Goal: Transaction & Acquisition: Purchase product/service

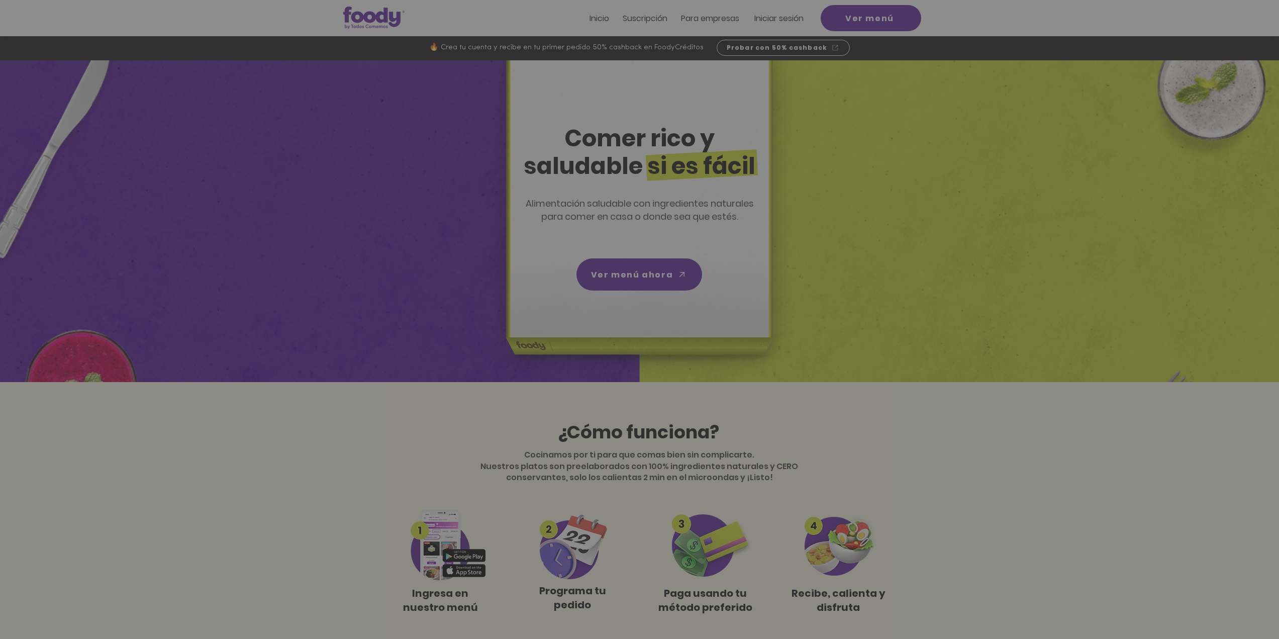
click at [651, 392] on span "CREAR CUENTA" at bounding box center [638, 394] width 66 height 8
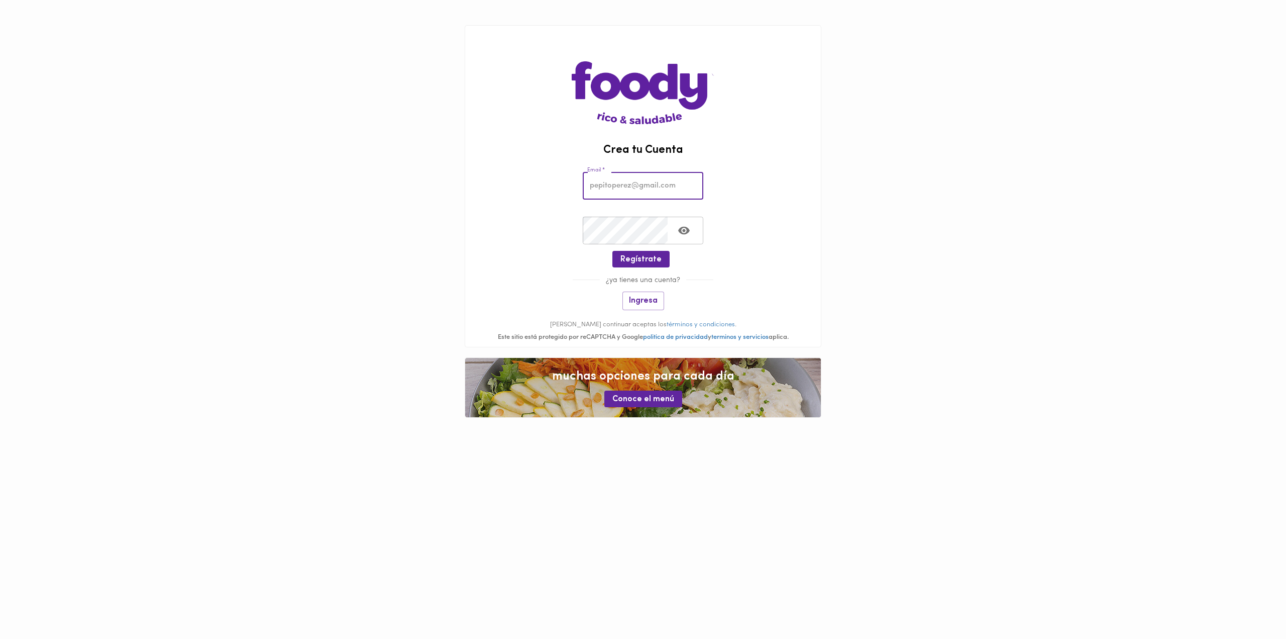
click at [615, 183] on input "email" at bounding box center [643, 186] width 121 height 28
click at [657, 79] on img at bounding box center [643, 75] width 142 height 98
click at [648, 404] on span "Conoce el menú" at bounding box center [644, 399] width 62 height 10
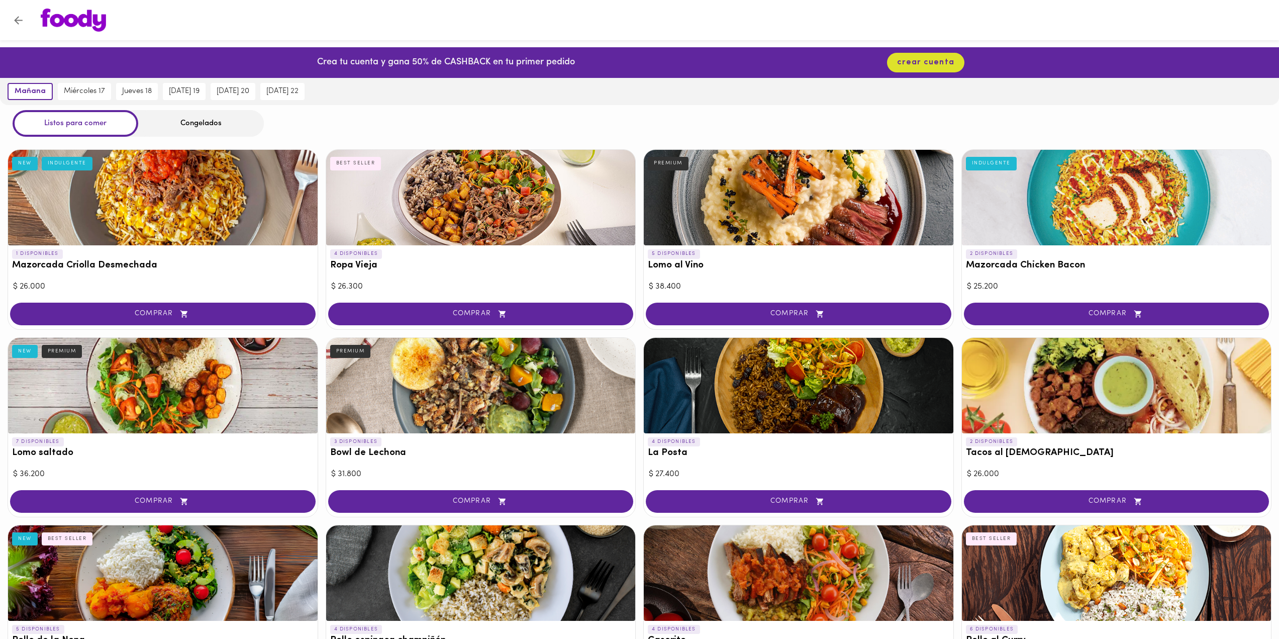
click at [189, 114] on div "Congelados" at bounding box center [201, 123] width 126 height 27
click at [192, 129] on div "Congelados" at bounding box center [201, 123] width 126 height 27
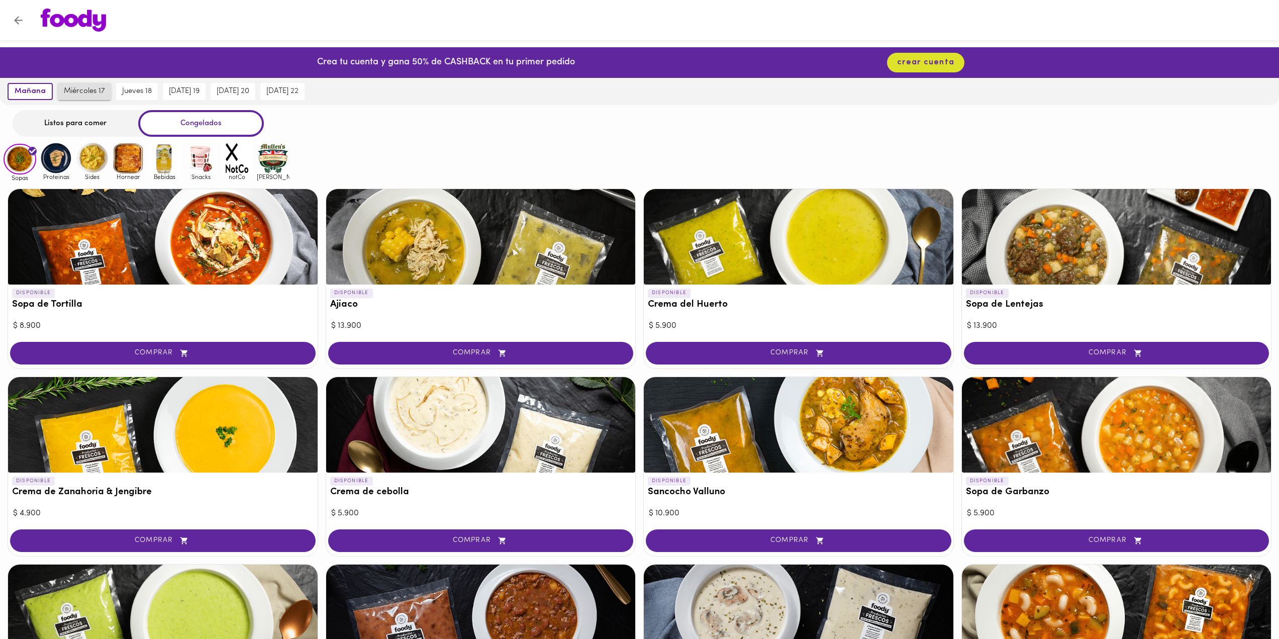
click at [76, 91] on span "miércoles 17" at bounding box center [84, 91] width 41 height 9
click at [62, 163] on img at bounding box center [56, 158] width 33 height 33
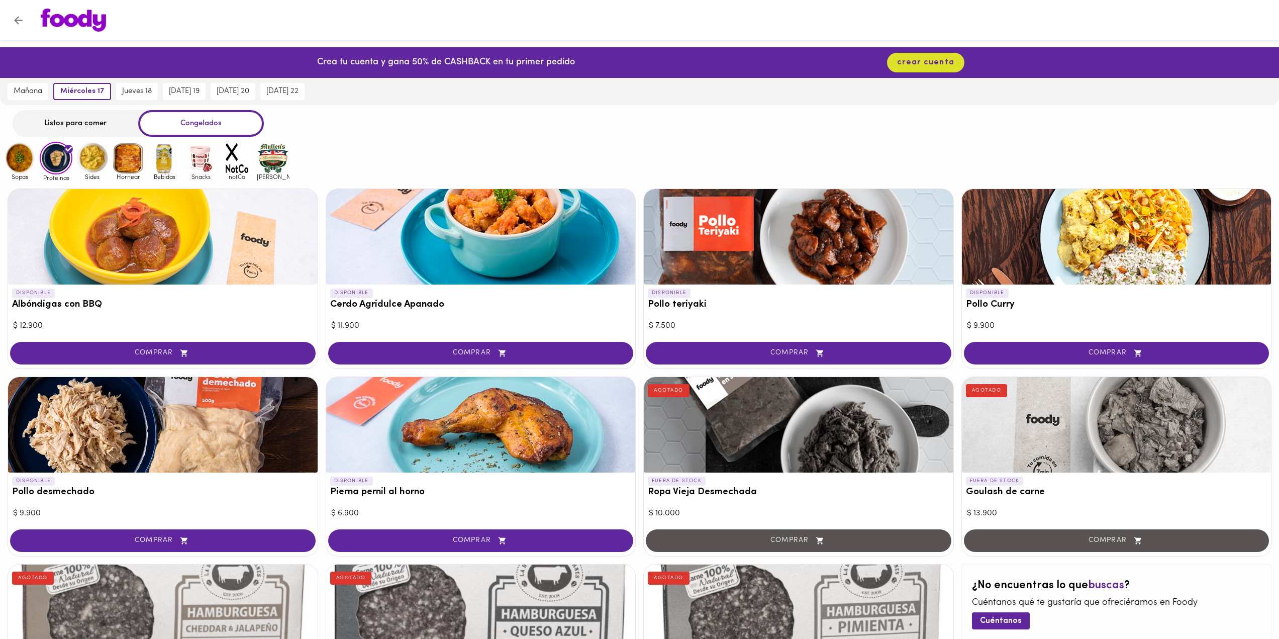
click at [134, 162] on img at bounding box center [128, 158] width 33 height 33
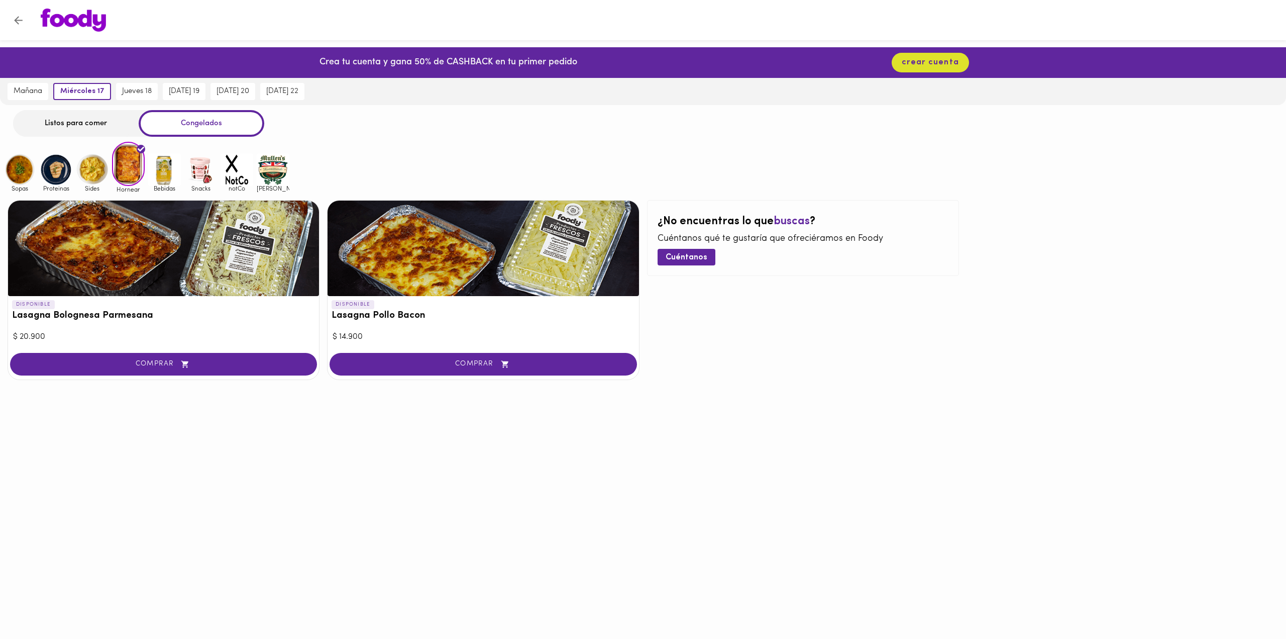
click at [166, 177] on img at bounding box center [164, 169] width 33 height 33
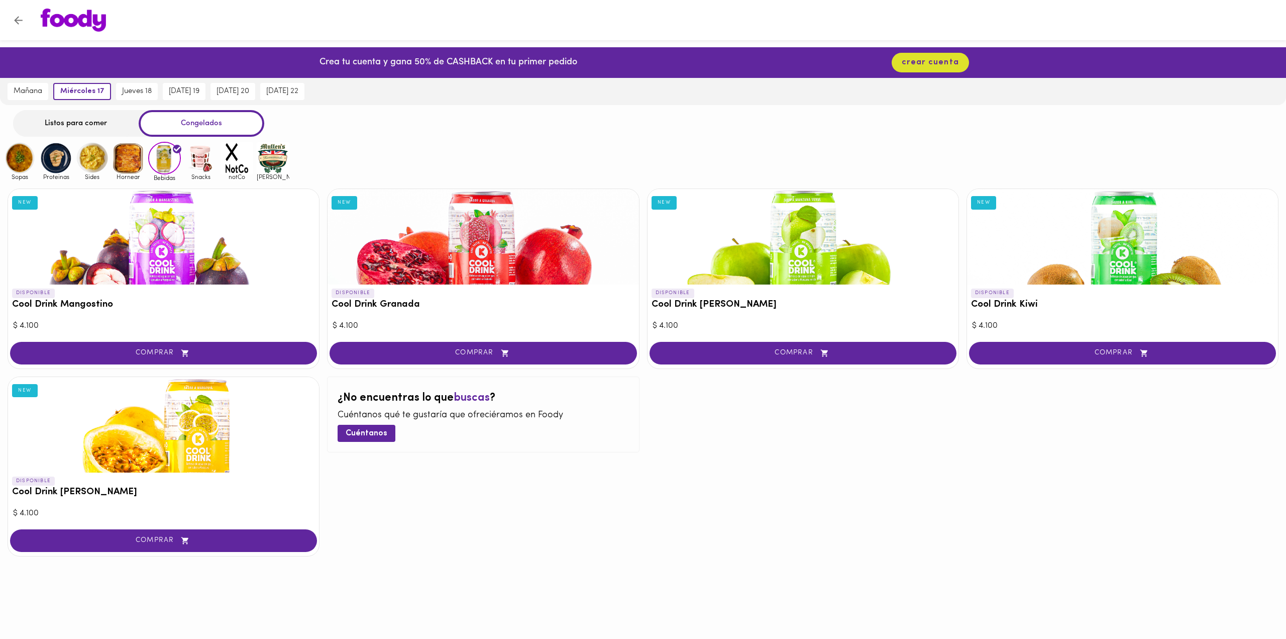
click at [16, 165] on img at bounding box center [20, 158] width 33 height 33
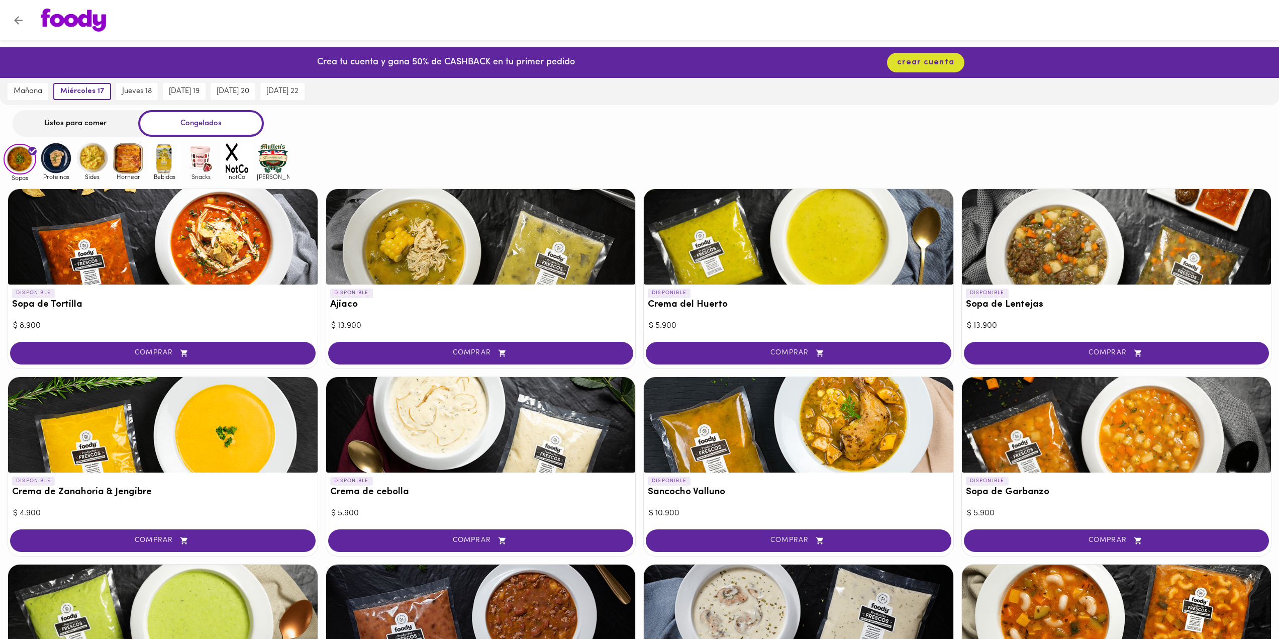
click at [62, 159] on img at bounding box center [56, 158] width 33 height 33
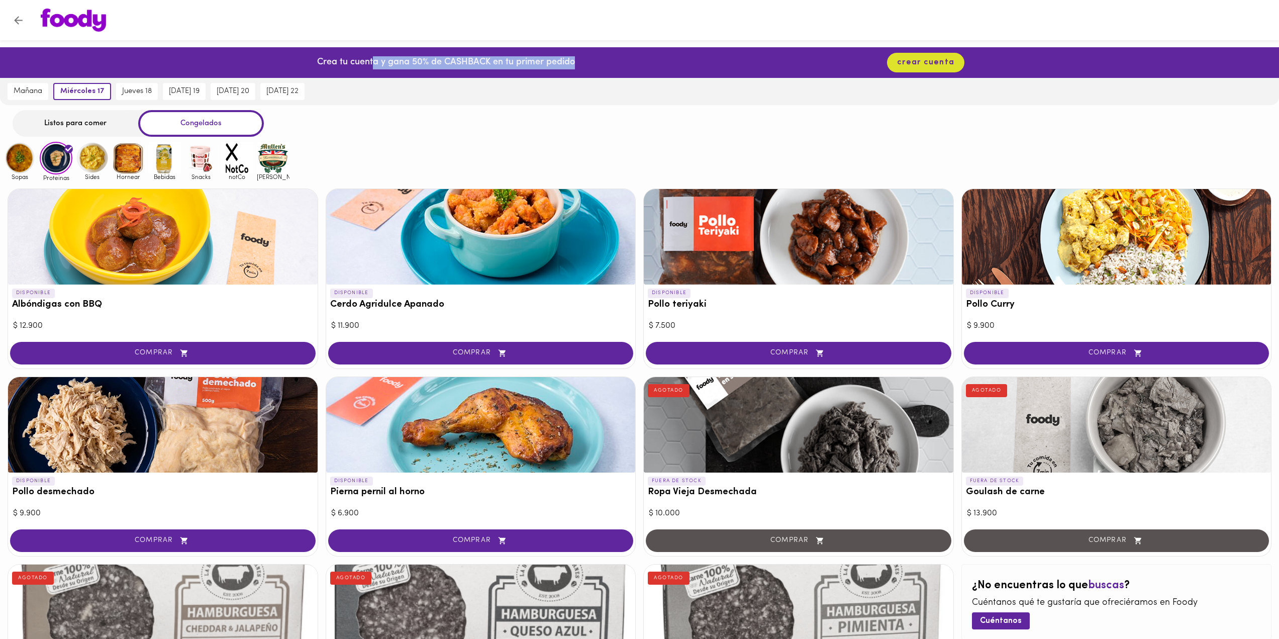
drag, startPoint x: 375, startPoint y: 64, endPoint x: 603, endPoint y: 62, distance: 228.1
click at [603, 62] on div "Crea tu cuenta y gana 50% de CASHBACK en tu primer pedido crear cuenta" at bounding box center [639, 62] width 1279 height 31
click at [558, 122] on div "Listos para comer Congelados" at bounding box center [639, 123] width 1279 height 27
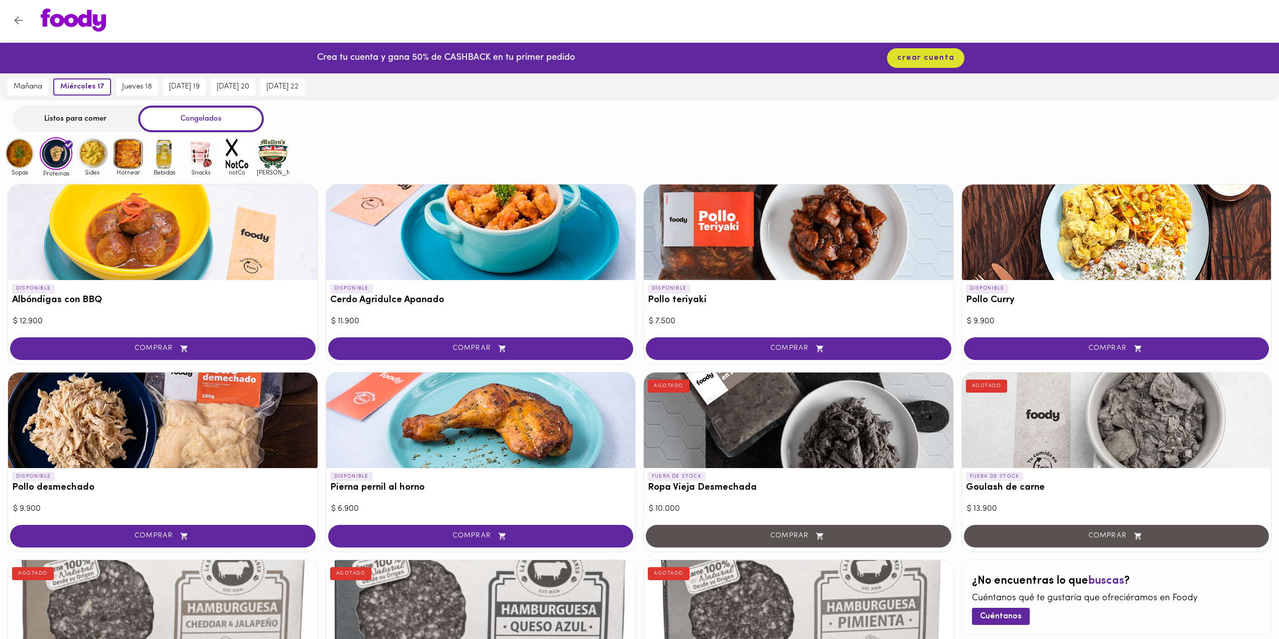
scroll to position [4, 0]
click at [21, 157] on img at bounding box center [20, 154] width 33 height 33
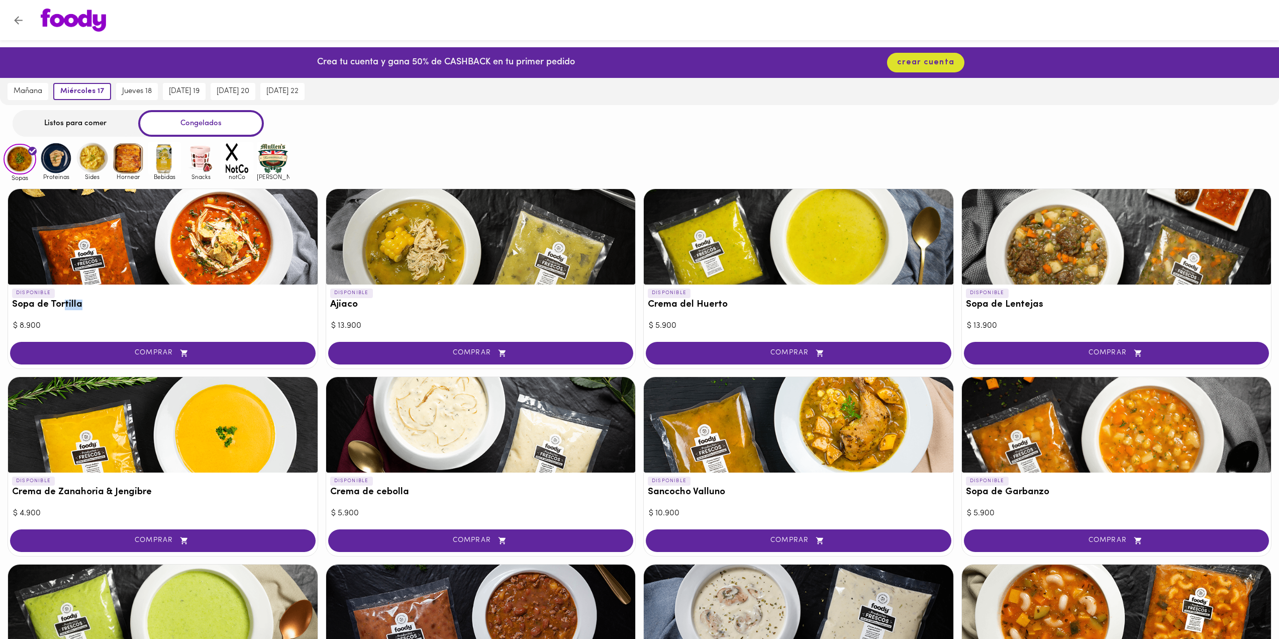
drag, startPoint x: 65, startPoint y: 306, endPoint x: 194, endPoint y: 326, distance: 130.7
click at [92, 308] on h3 "Sopa de Tortilla" at bounding box center [163, 304] width 302 height 11
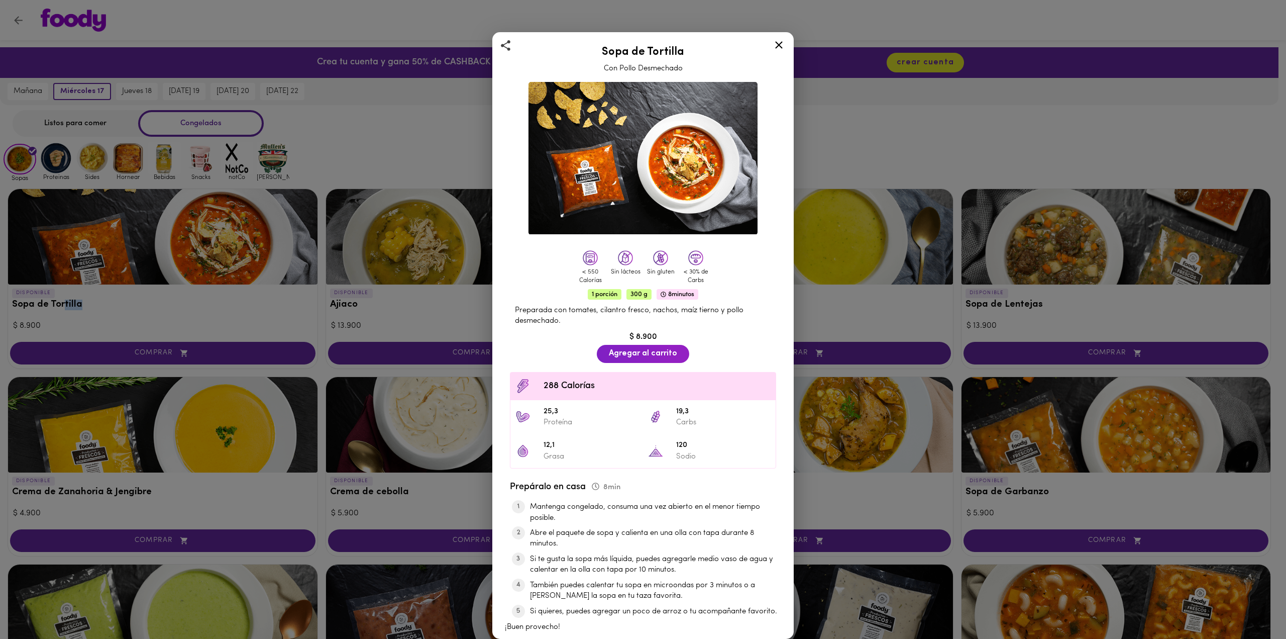
click at [776, 44] on icon at bounding box center [779, 45] width 13 height 13
